Goal: Information Seeking & Learning: Learn about a topic

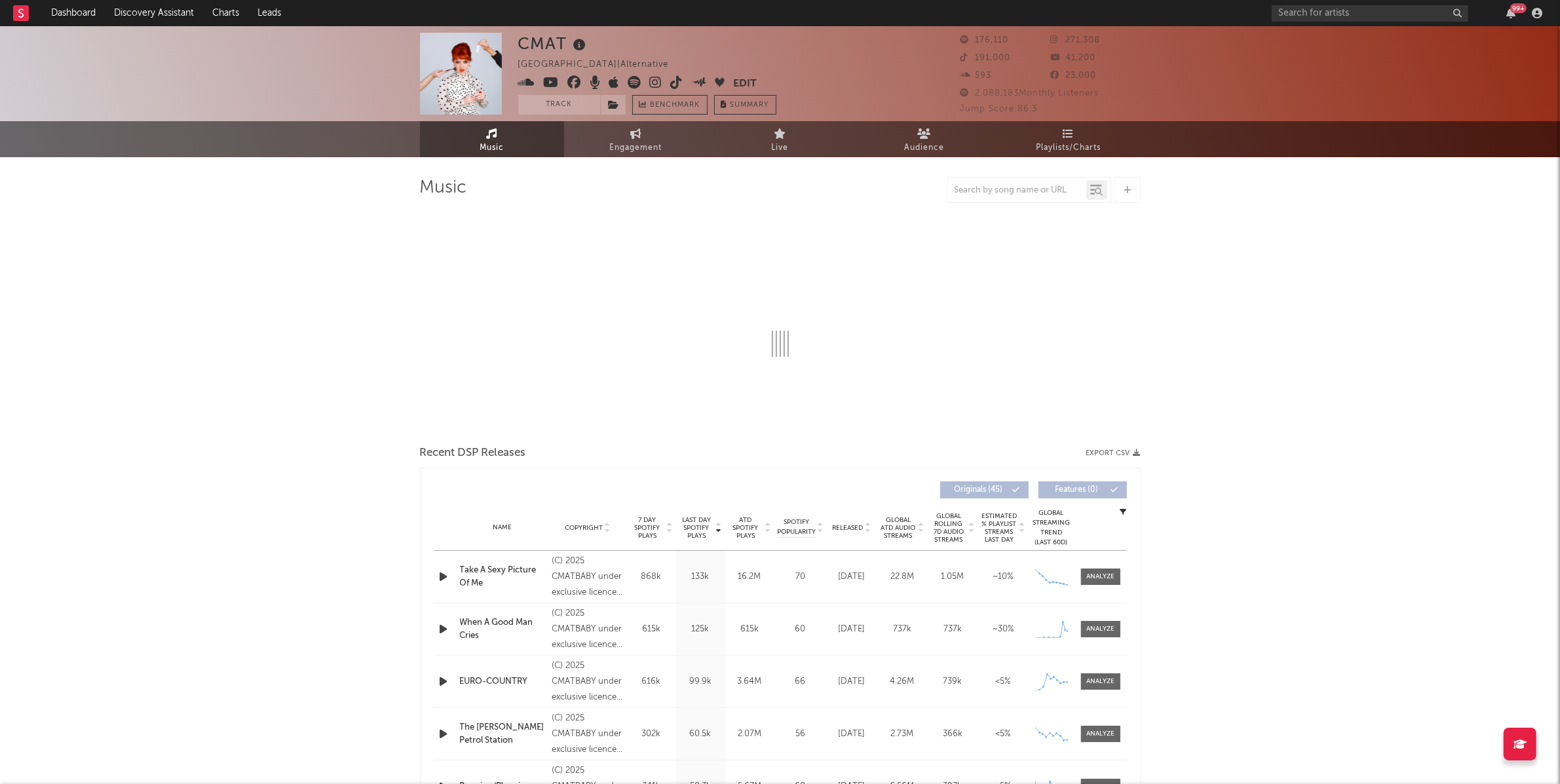
select select "6m"
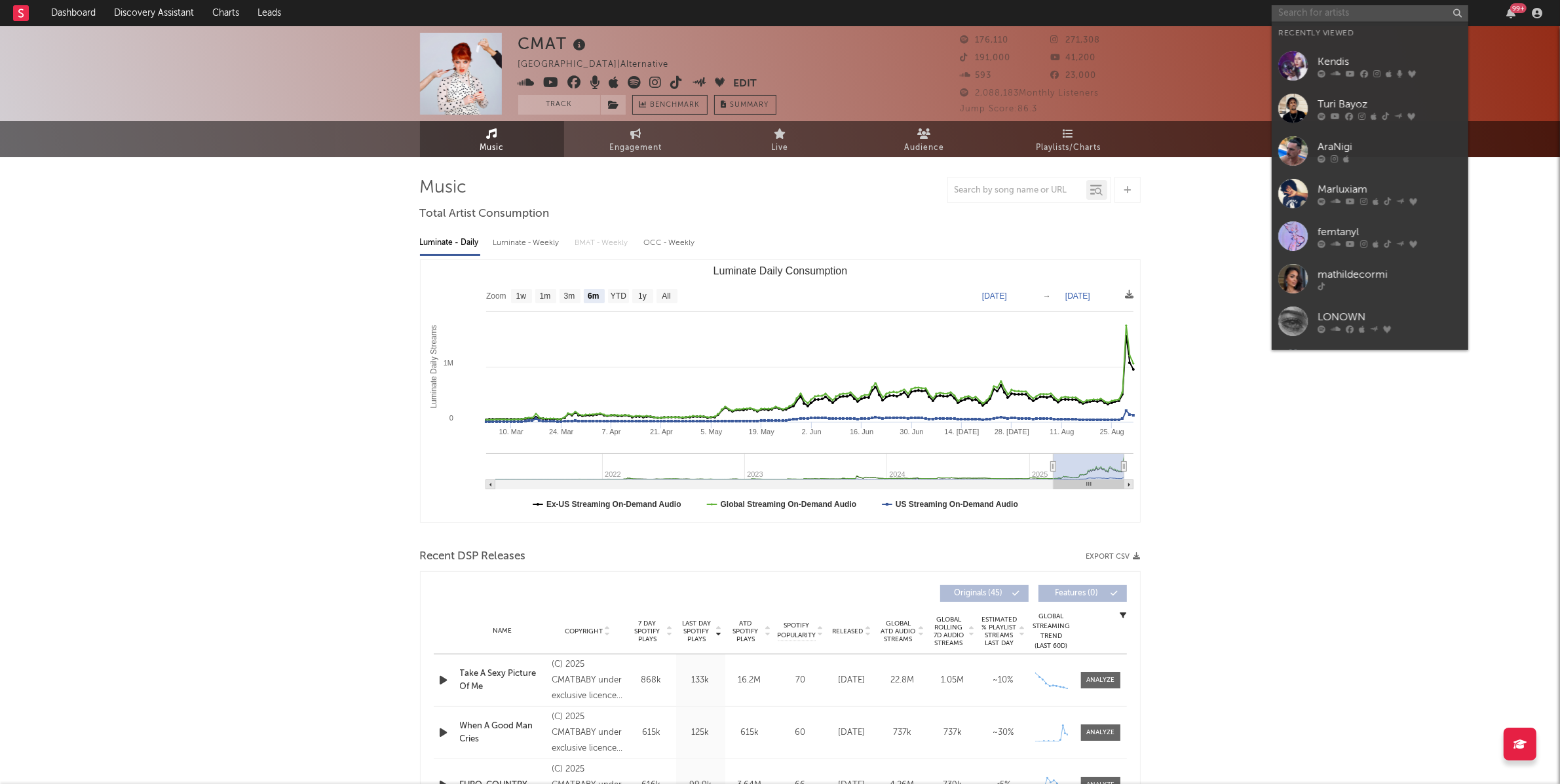
drag, startPoint x: 1362, startPoint y: 15, endPoint x: 1423, endPoint y: 30, distance: 62.8
click at [1362, 15] on input "text" at bounding box center [1371, 13] width 196 height 17
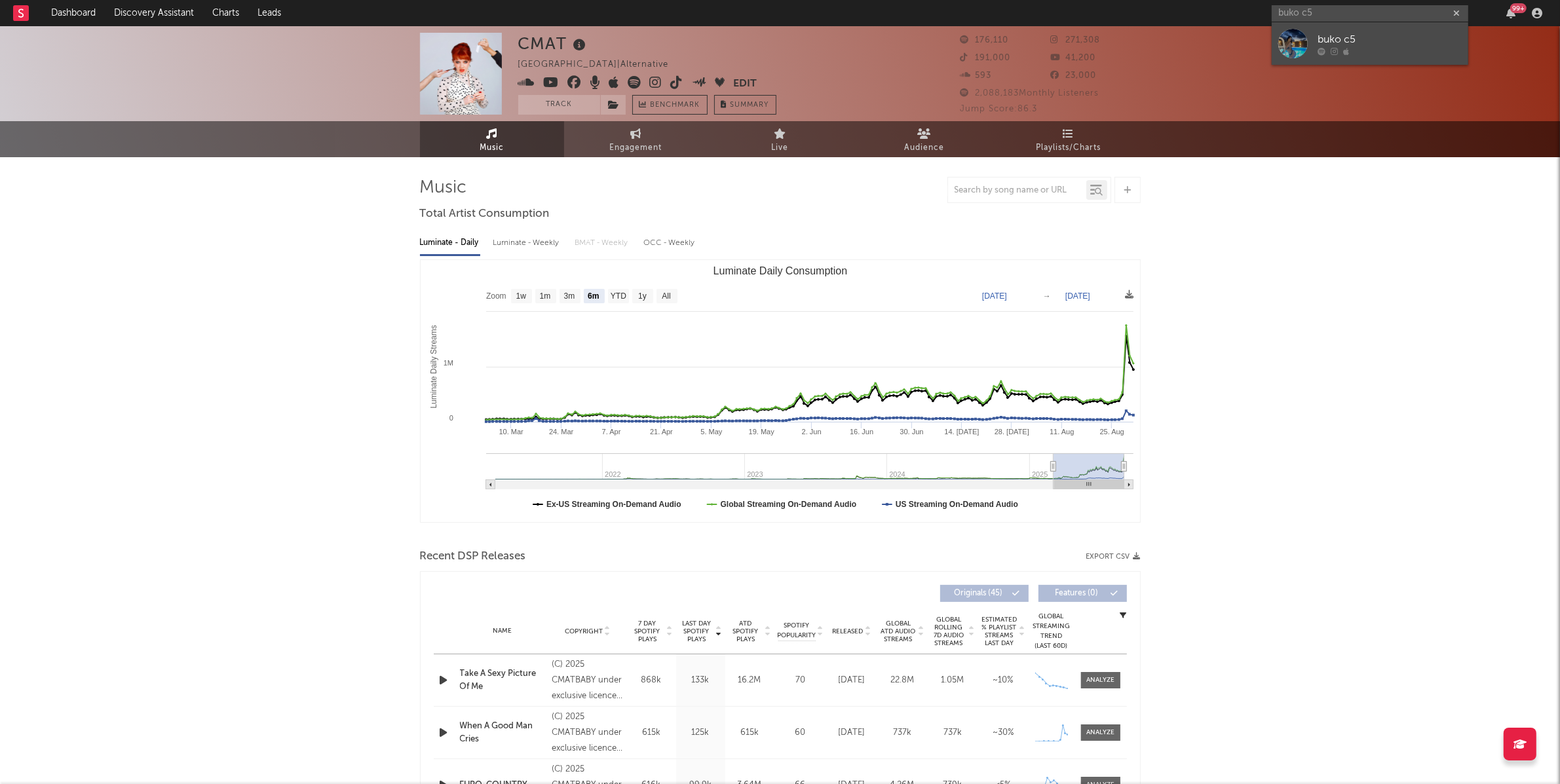
type input "buko c5"
click at [1344, 37] on div "buko c5" at bounding box center [1389, 40] width 144 height 16
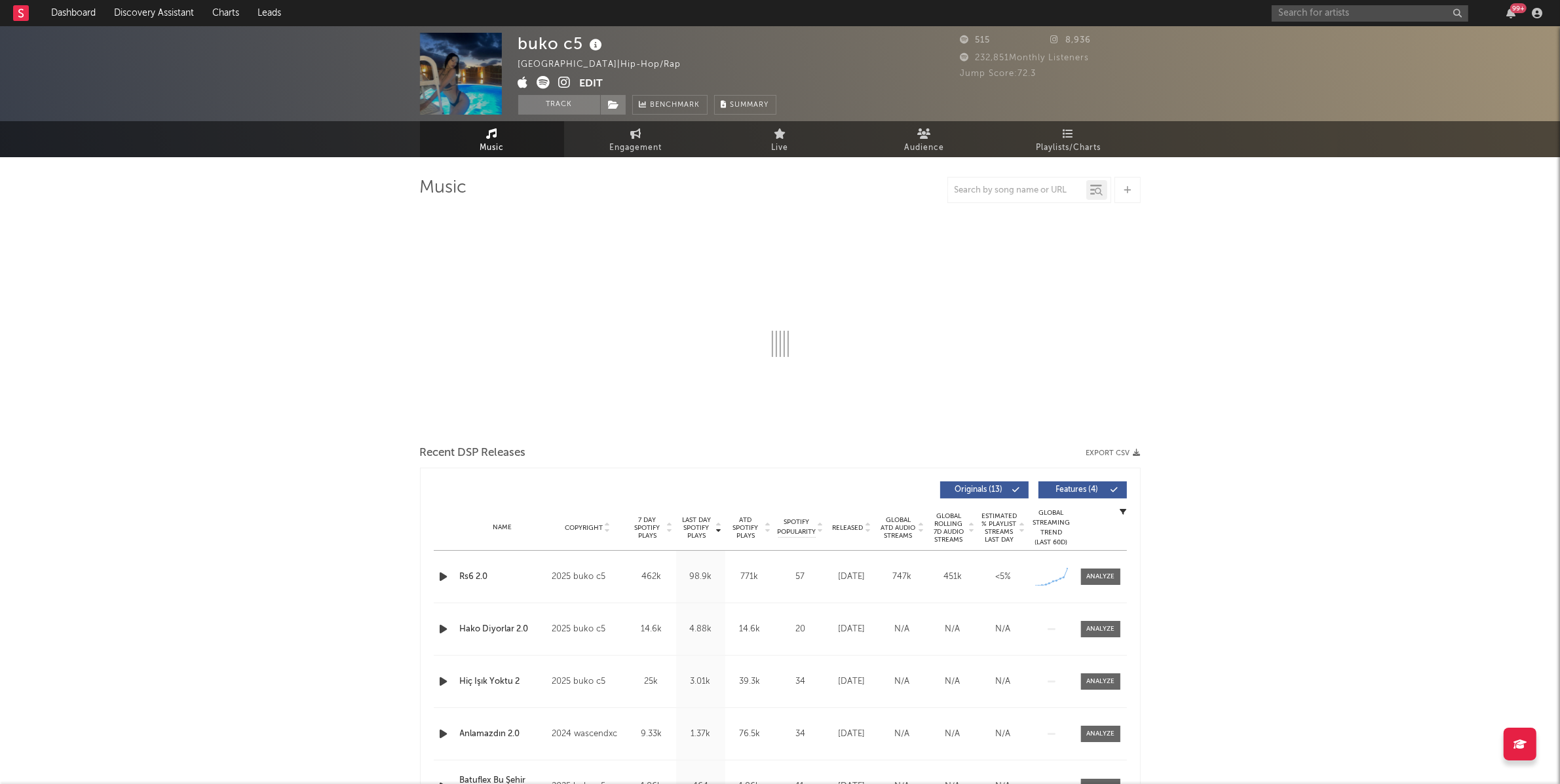
select select "1w"
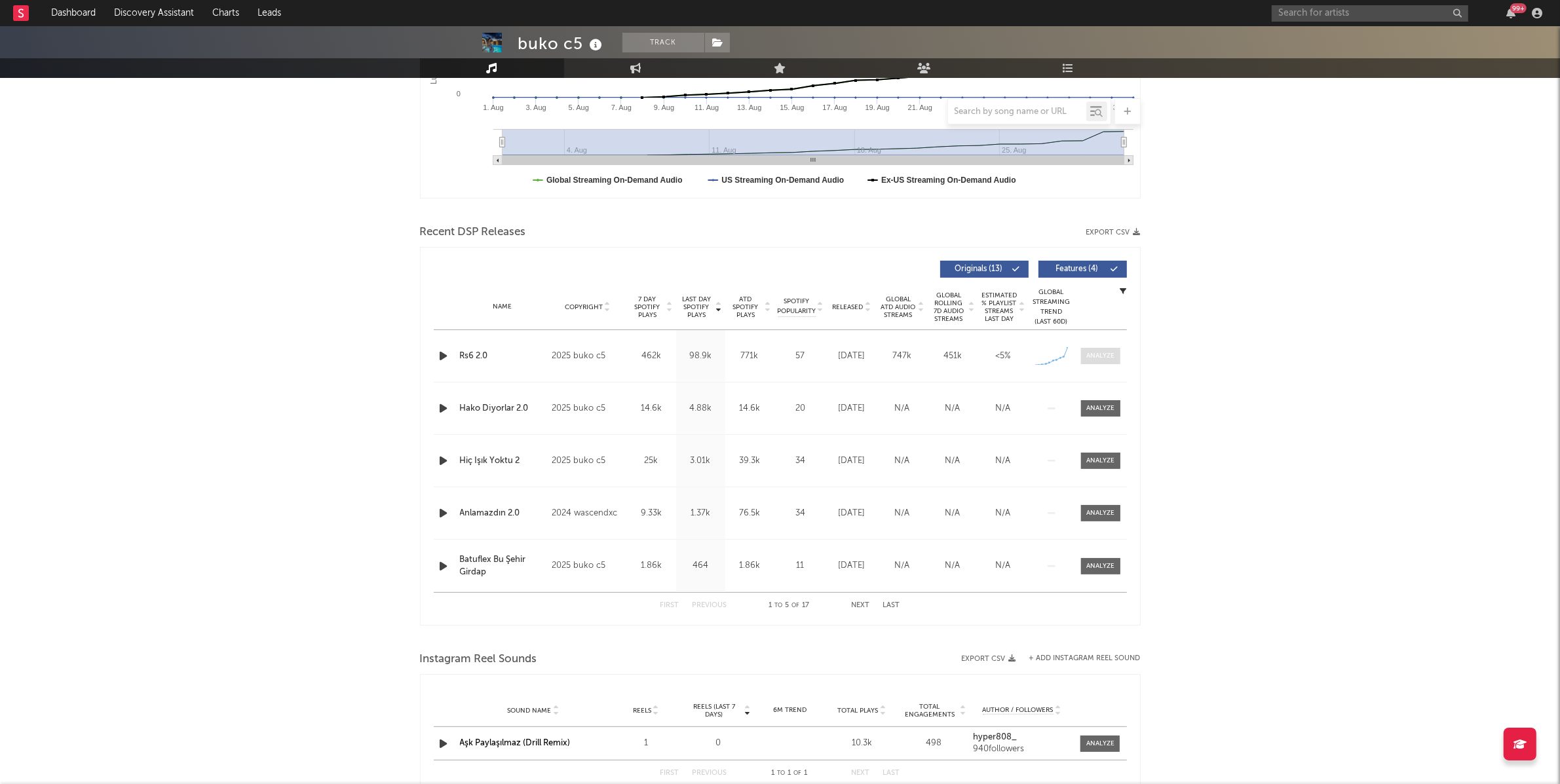
scroll to position [322, 0]
click at [1097, 354] on div at bounding box center [1101, 358] width 28 height 10
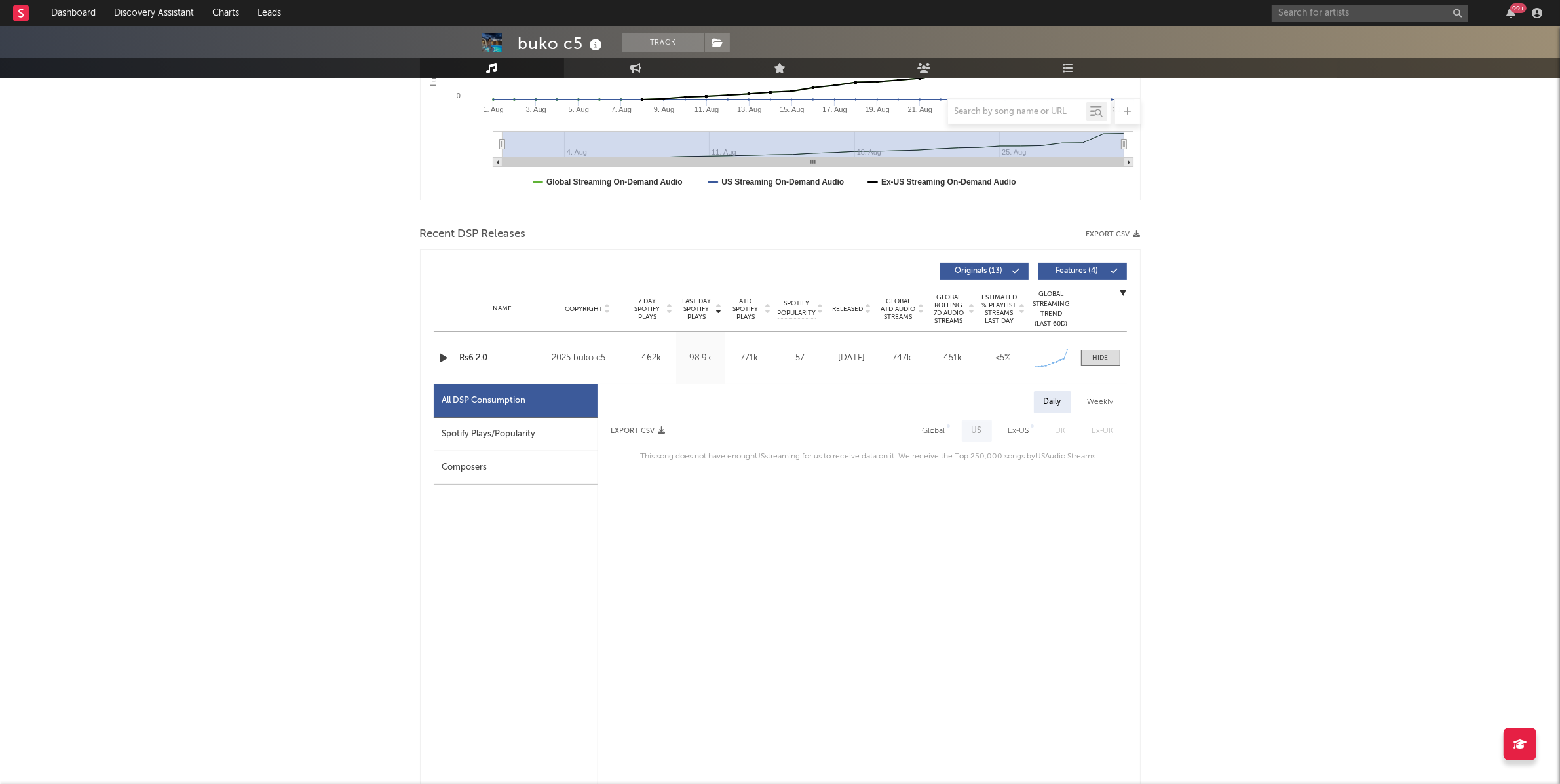
click at [540, 441] on div "Spotify Plays/Popularity" at bounding box center [515, 435] width 164 height 34
select select "1w"
